Goal: Communication & Community: Answer question/provide support

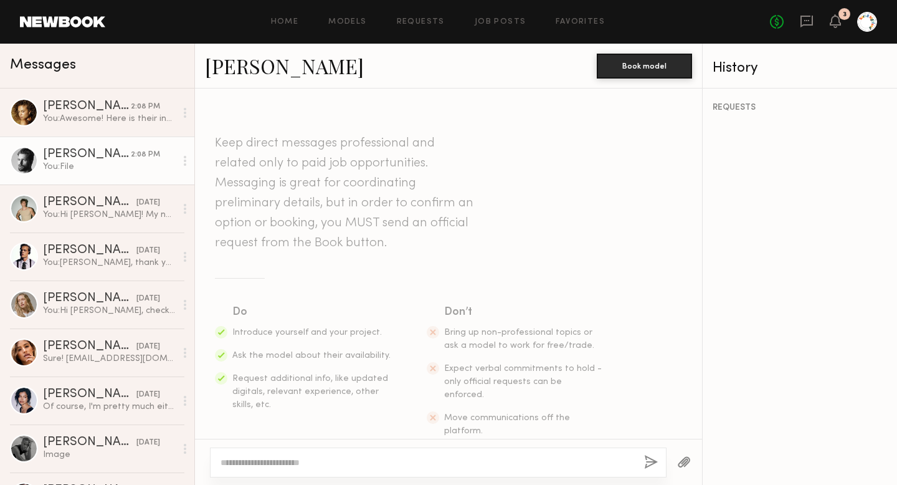
scroll to position [798, 0]
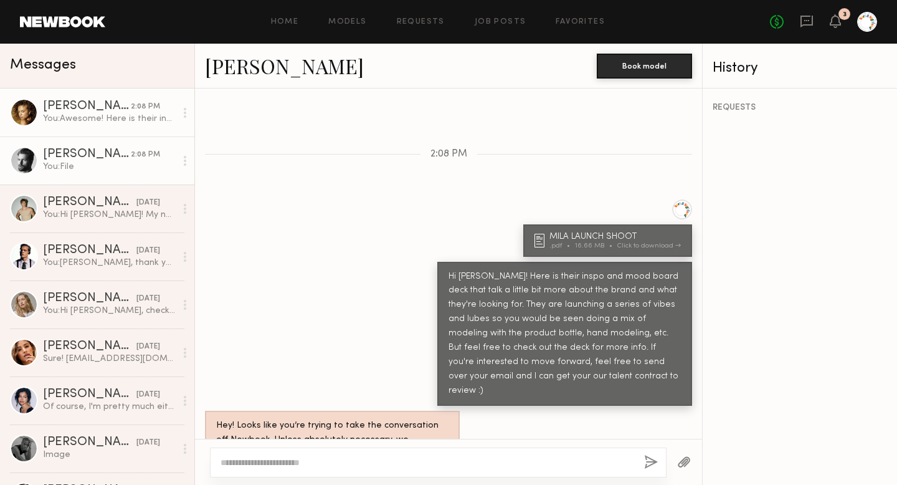
click at [69, 125] on link "[PERSON_NAME] 2:08 PM You: Awesome! Here is their inspo and mood board deck tha…" at bounding box center [97, 112] width 194 height 48
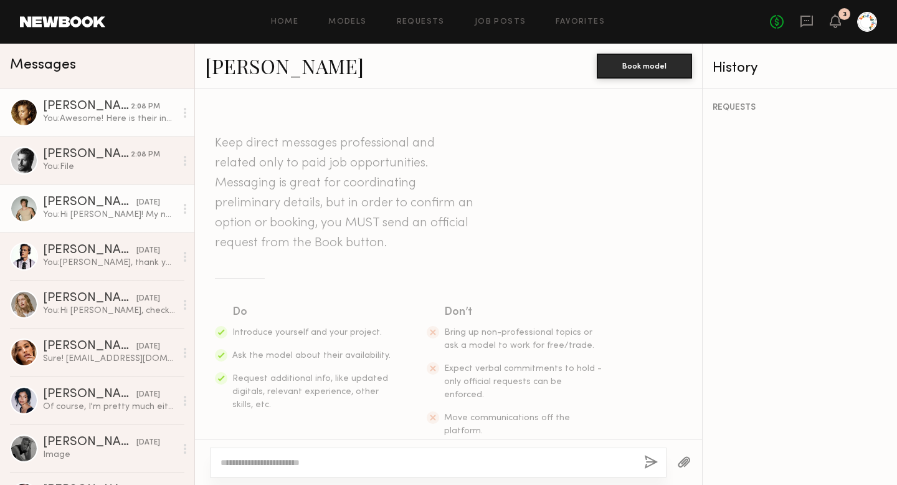
scroll to position [1504, 0]
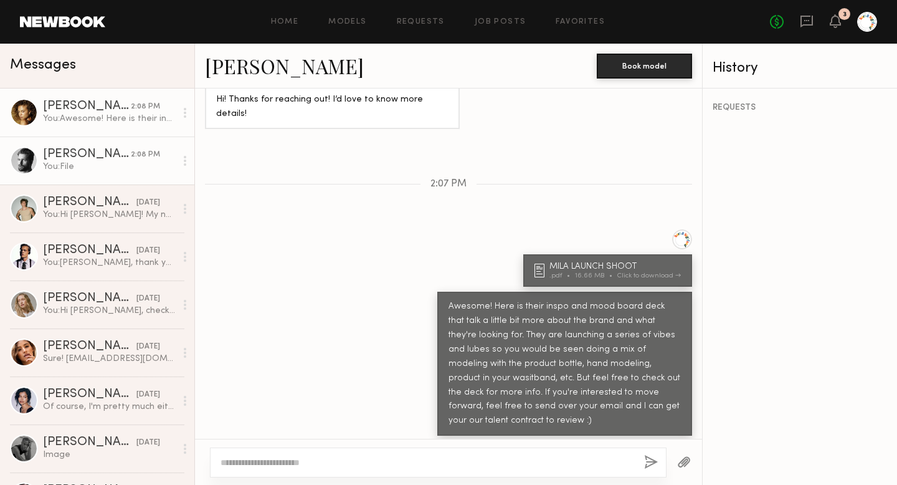
click at [72, 164] on div "You: File" at bounding box center [109, 167] width 133 height 12
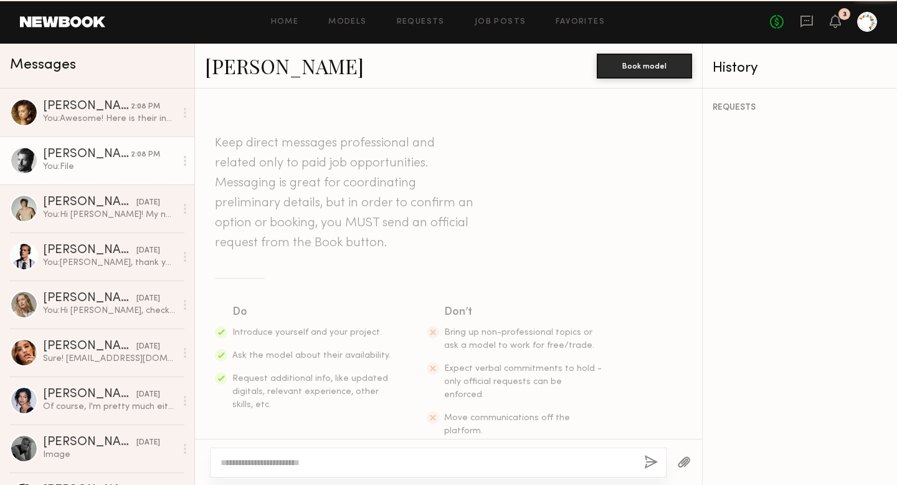
scroll to position [703, 0]
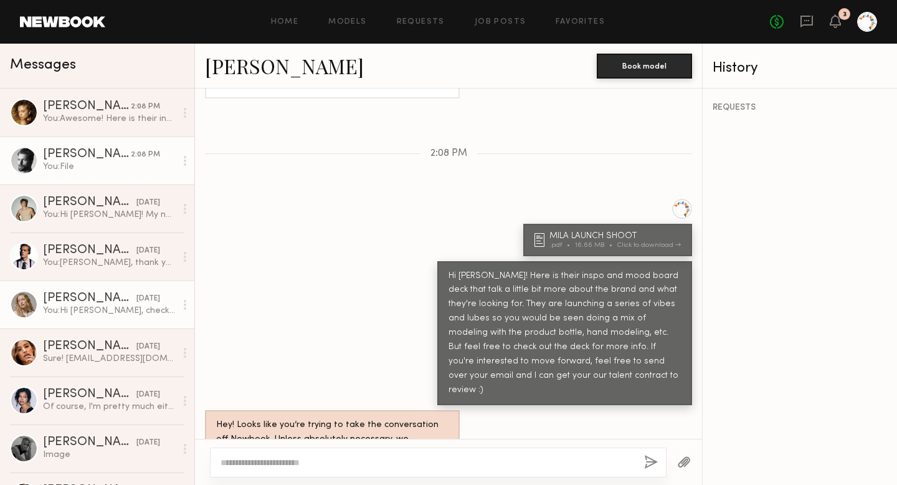
click at [84, 320] on link "[PERSON_NAME] [DATE] You: Hi [PERSON_NAME], checking in on this! Thank you!" at bounding box center [97, 304] width 194 height 48
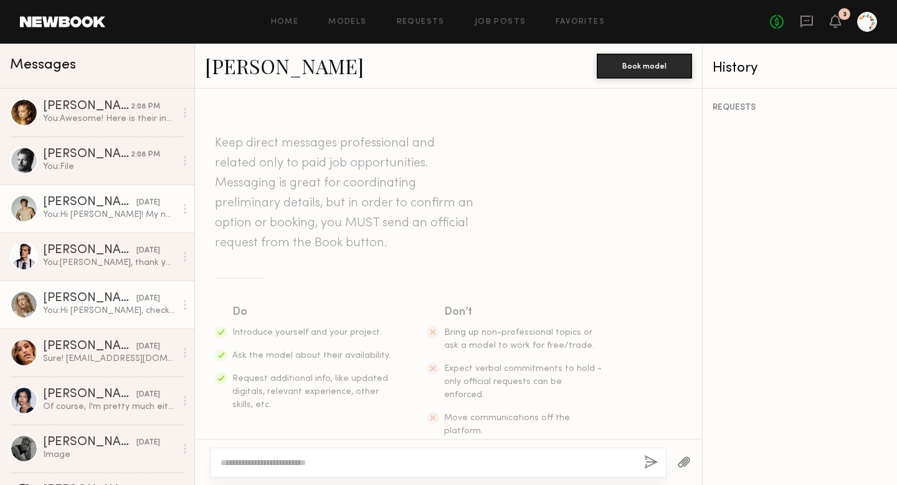
scroll to position [660, 0]
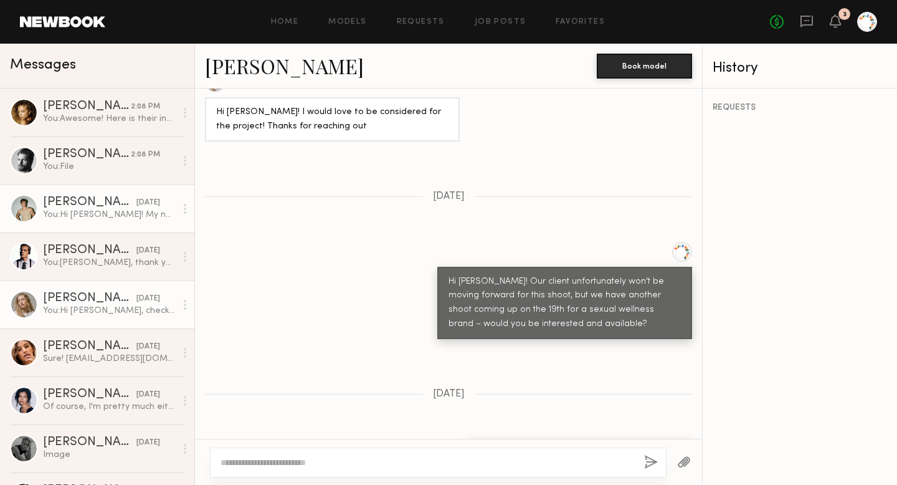
click at [95, 225] on link "[PERSON_NAME] [DATE] You: Hi [PERSON_NAME]! My name is [PERSON_NAME] – I work a…" at bounding box center [97, 208] width 194 height 48
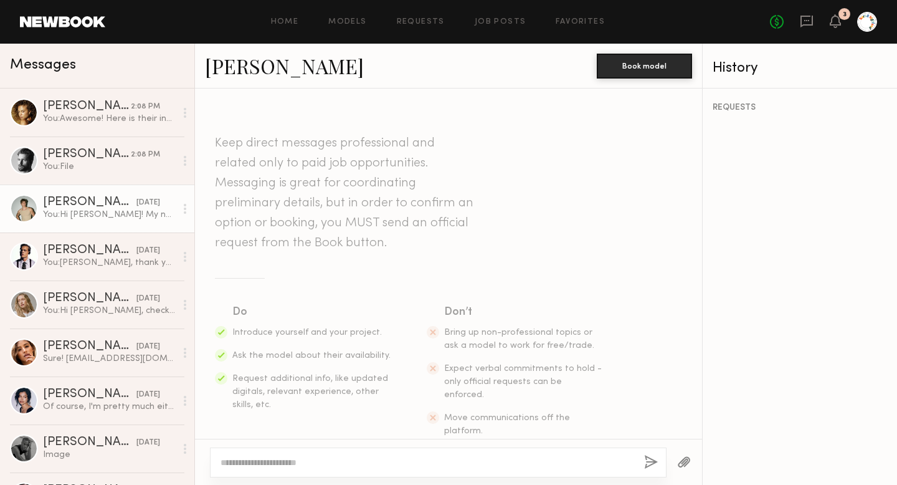
scroll to position [259, 0]
